Goal: Entertainment & Leisure: Browse casually

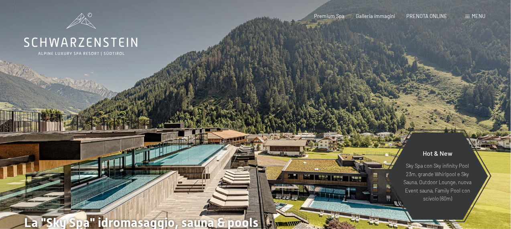
click at [478, 17] on span "Menu" at bounding box center [479, 16] width 14 height 6
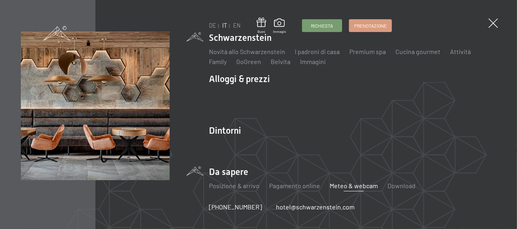
click at [345, 187] on link "Meteo & webcam" at bounding box center [354, 186] width 48 height 8
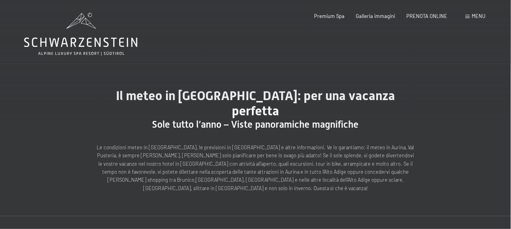
click at [471, 16] on div "Menu" at bounding box center [475, 16] width 20 height 7
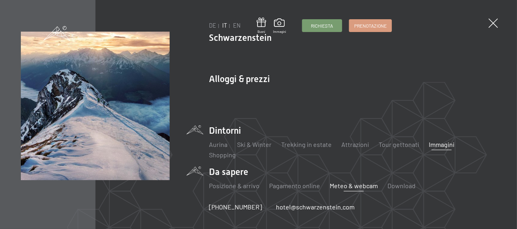
click at [444, 148] on link "Immagini" at bounding box center [442, 145] width 26 height 8
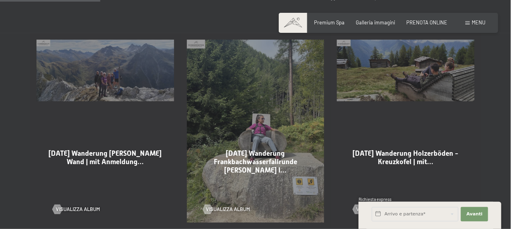
scroll to position [441, 0]
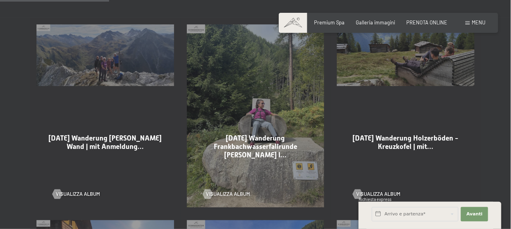
click at [120, 58] on div "08-09-2025 Wanderung Durra Alm - Weiße Wand | mit Anmeldung… Visualizza album" at bounding box center [105, 116] width 150 height 196
click at [84, 191] on span "Visualizza album" at bounding box center [86, 194] width 44 height 7
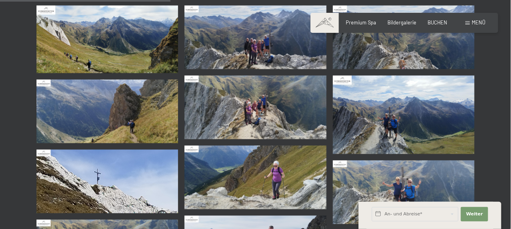
scroll to position [361, 0]
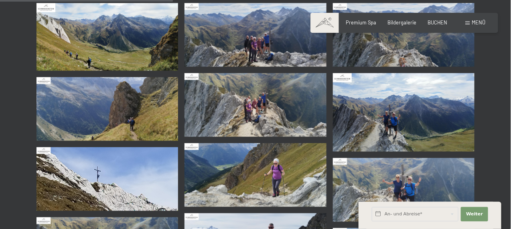
click at [404, 114] on img at bounding box center [404, 112] width 142 height 79
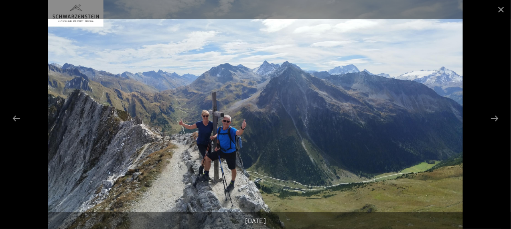
click at [397, 110] on img at bounding box center [255, 114] width 414 height 229
click at [493, 117] on button "Next slide" at bounding box center [494, 119] width 17 height 16
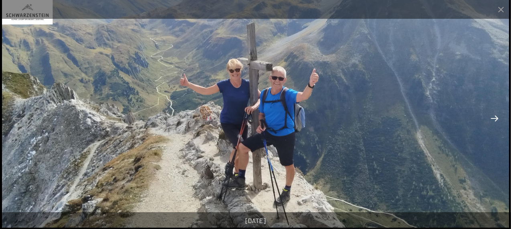
click at [493, 119] on button "Next slide" at bounding box center [494, 119] width 17 height 16
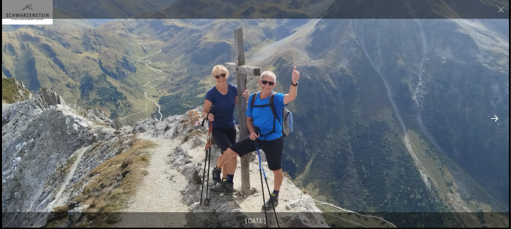
click at [493, 119] on button "Next slide" at bounding box center [494, 119] width 17 height 16
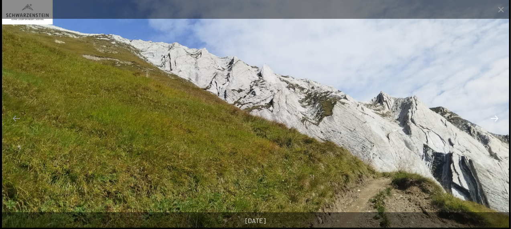
click at [493, 119] on button "Next slide" at bounding box center [494, 119] width 17 height 16
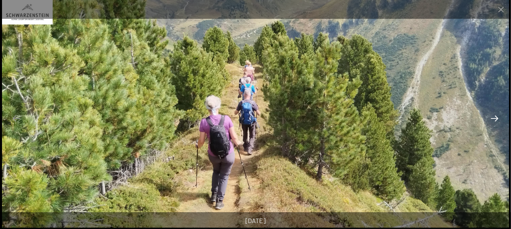
click at [493, 119] on button "Next slide" at bounding box center [494, 119] width 17 height 16
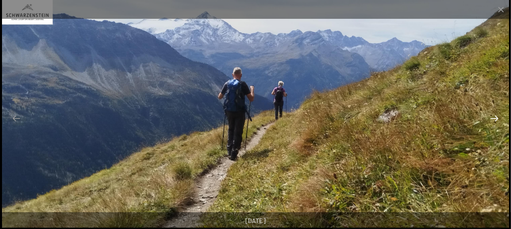
click at [493, 119] on button "Next slide" at bounding box center [494, 119] width 17 height 16
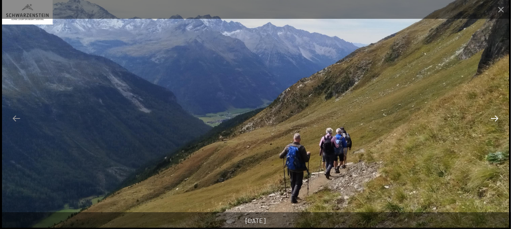
click at [493, 119] on button "Next slide" at bounding box center [494, 119] width 17 height 16
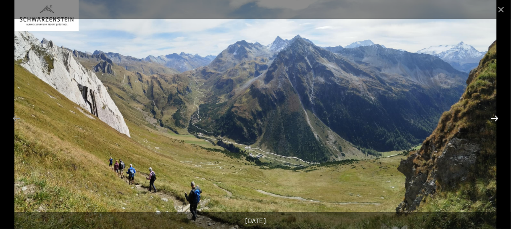
click at [493, 119] on button "Next slide" at bounding box center [494, 119] width 17 height 16
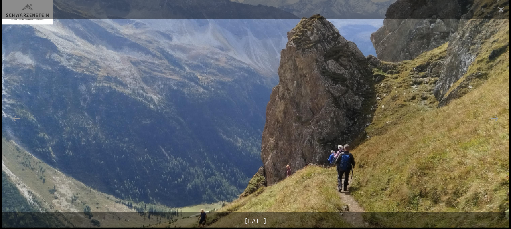
click at [485, 122] on img at bounding box center [255, 114] width 507 height 228
click at [494, 116] on button "Next slide" at bounding box center [494, 119] width 17 height 16
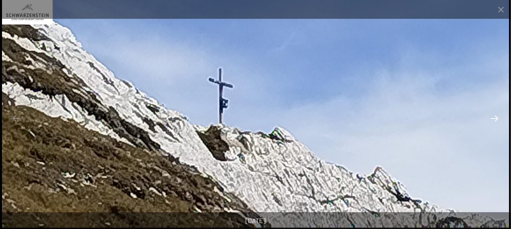
click at [493, 118] on button "Next slide" at bounding box center [494, 119] width 17 height 16
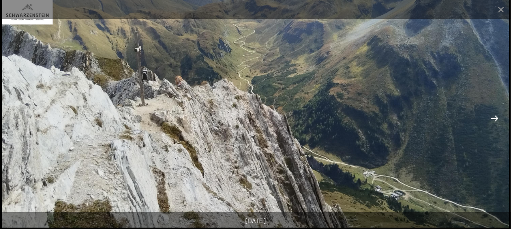
click at [492, 118] on button "Next slide" at bounding box center [494, 119] width 17 height 16
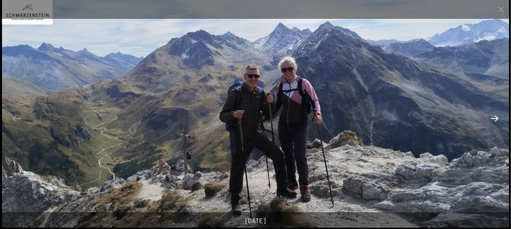
click at [492, 118] on button "Next slide" at bounding box center [494, 119] width 17 height 16
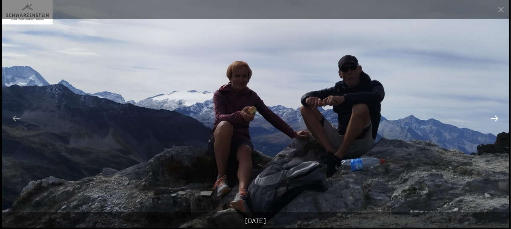
click at [492, 118] on button "Next slide" at bounding box center [494, 119] width 17 height 16
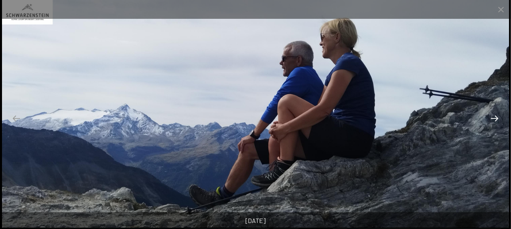
click at [492, 118] on button "Next slide" at bounding box center [494, 119] width 17 height 16
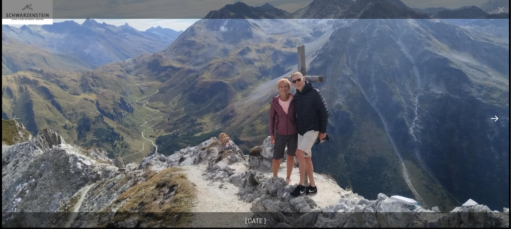
click at [490, 119] on button "Next slide" at bounding box center [494, 119] width 17 height 16
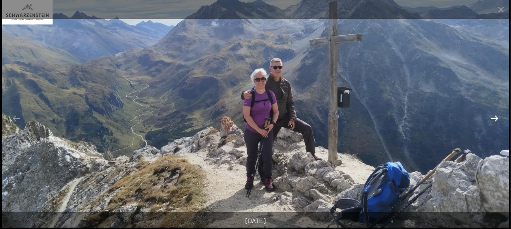
click at [490, 119] on button "Next slide" at bounding box center [494, 119] width 17 height 16
